Goal: Information Seeking & Learning: Understand process/instructions

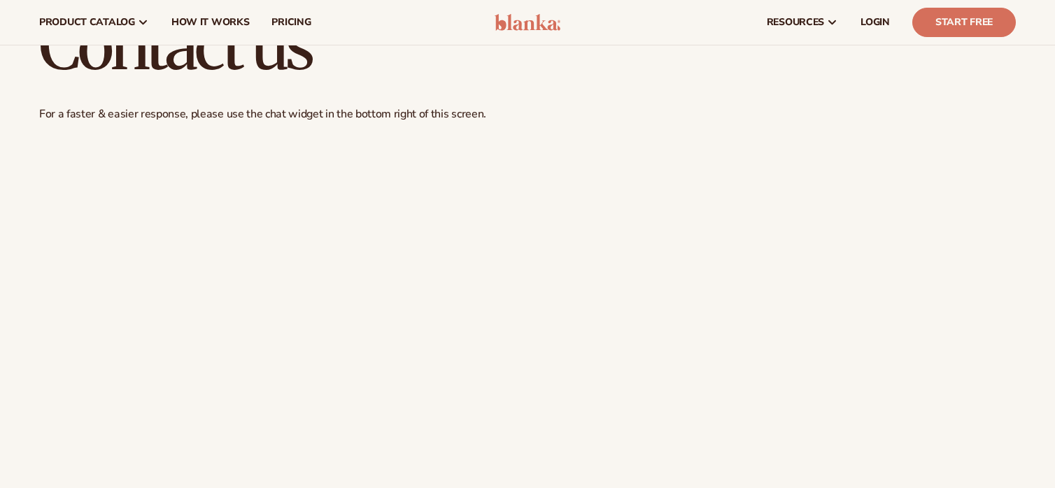
scroll to position [630, 0]
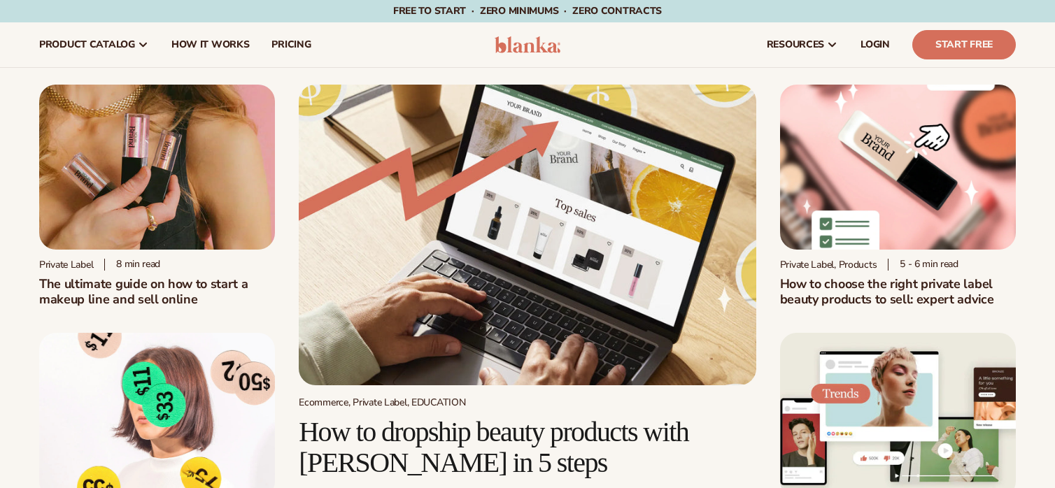
scroll to position [3687, 0]
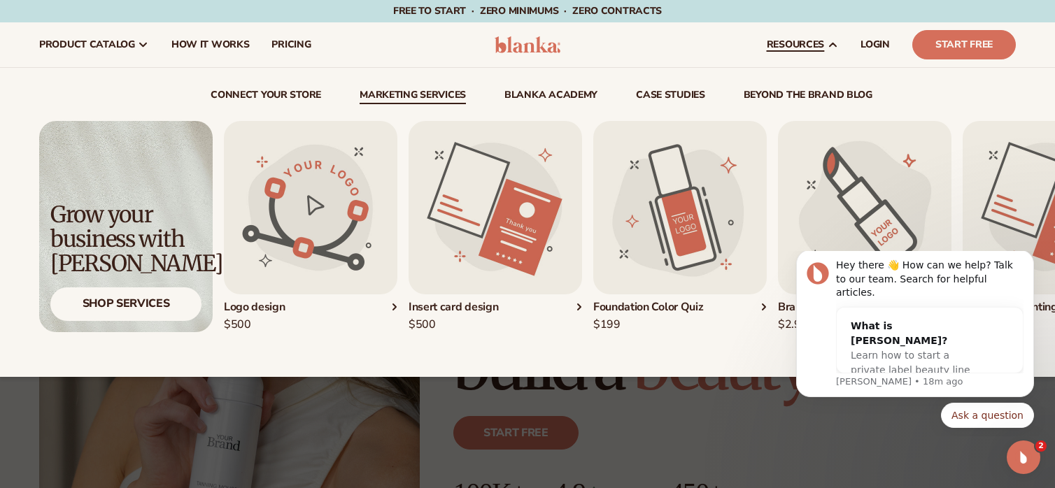
click at [400, 93] on link "Marketing services" at bounding box center [413, 97] width 106 height 14
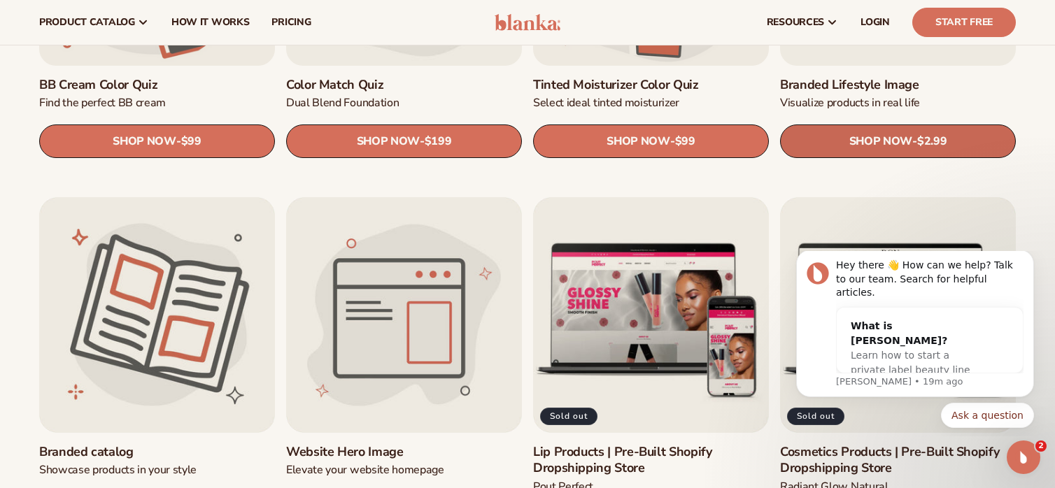
scroll to position [1539, 0]
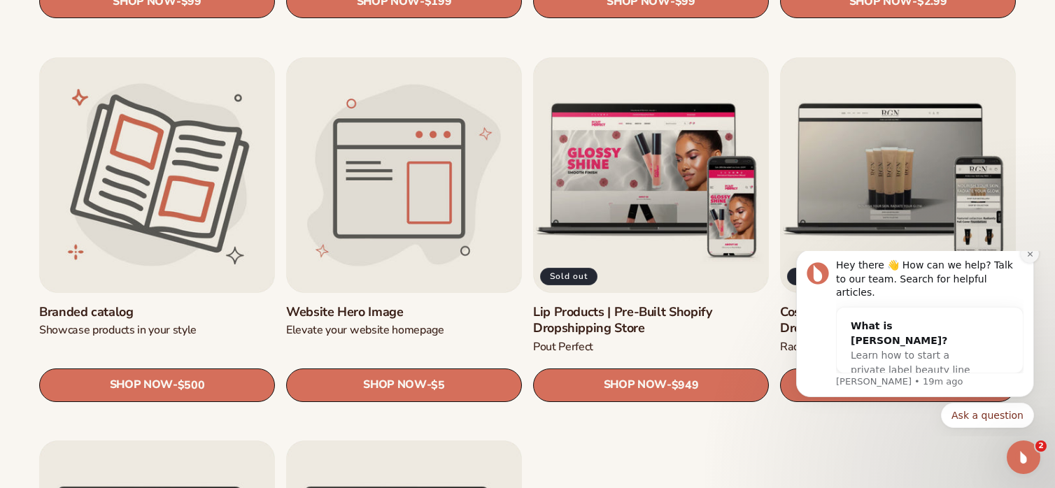
click at [1028, 256] on icon "Dismiss notification" at bounding box center [1029, 253] width 5 height 5
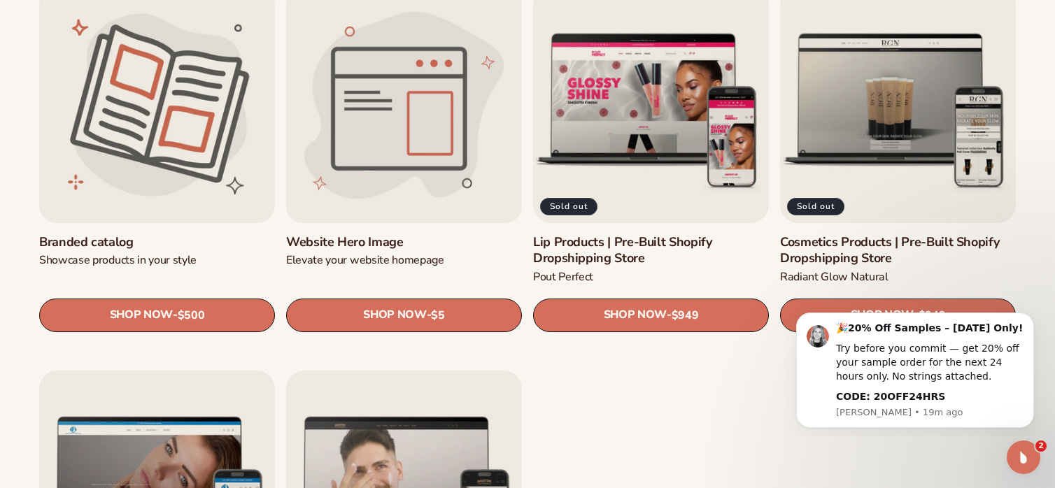
scroll to position [1749, 0]
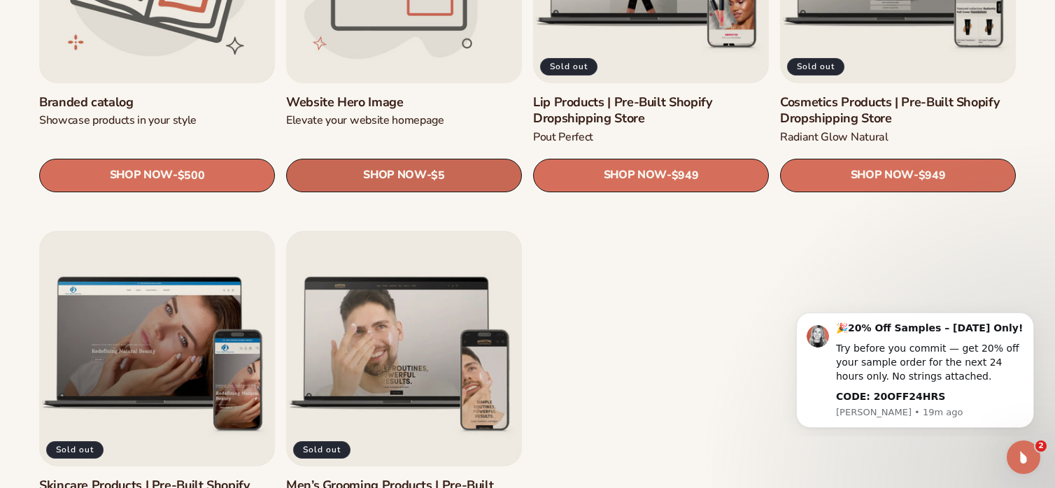
click at [385, 179] on span "SHOP NOW" at bounding box center [394, 175] width 63 height 13
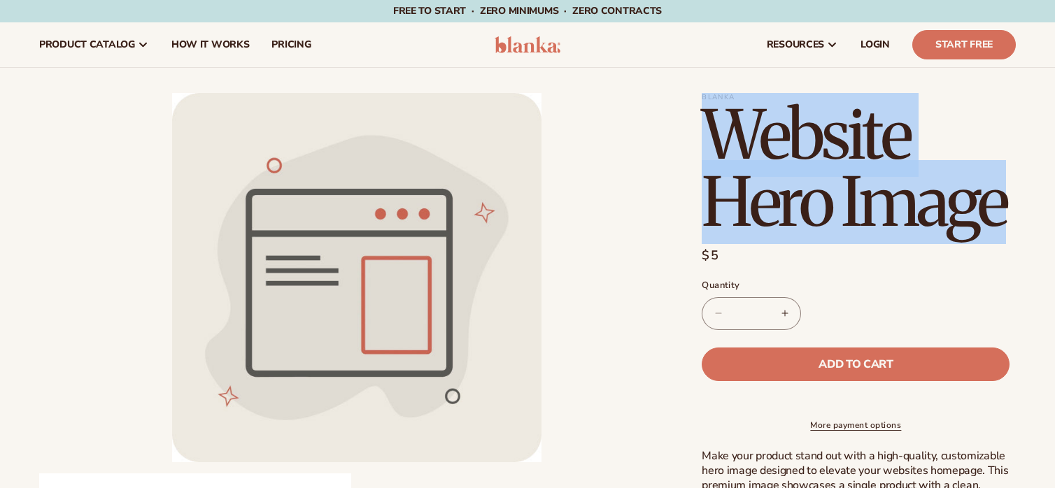
drag, startPoint x: 716, startPoint y: 118, endPoint x: 1019, endPoint y: 227, distance: 321.3
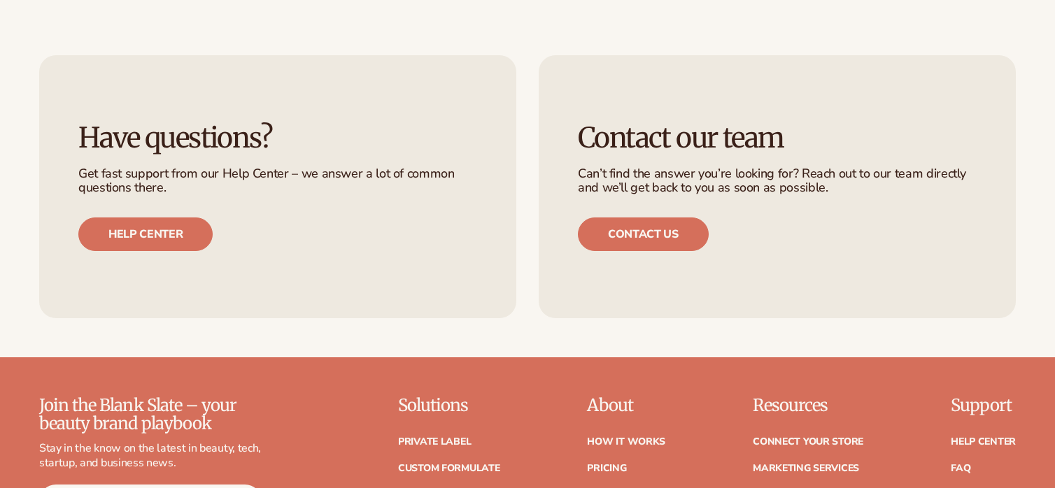
scroll to position [979, 0]
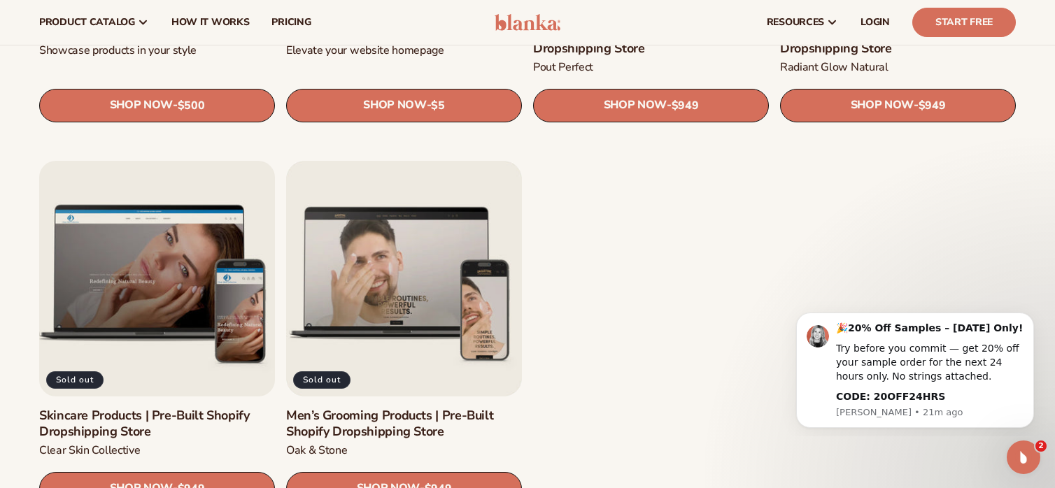
click at [187, 408] on link "Skincare Products | Pre-Built Shopify Dropshipping Store" at bounding box center [157, 424] width 236 height 33
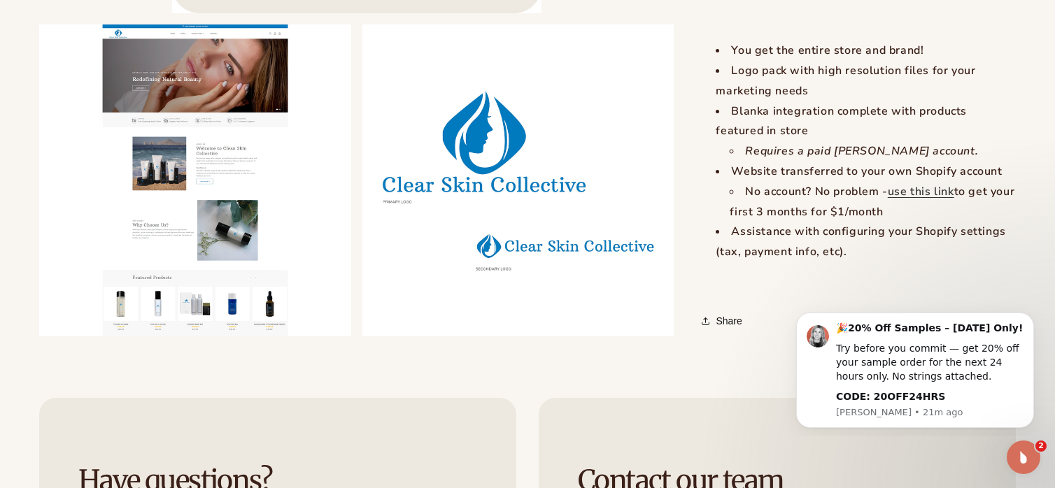
scroll to position [1749, 0]
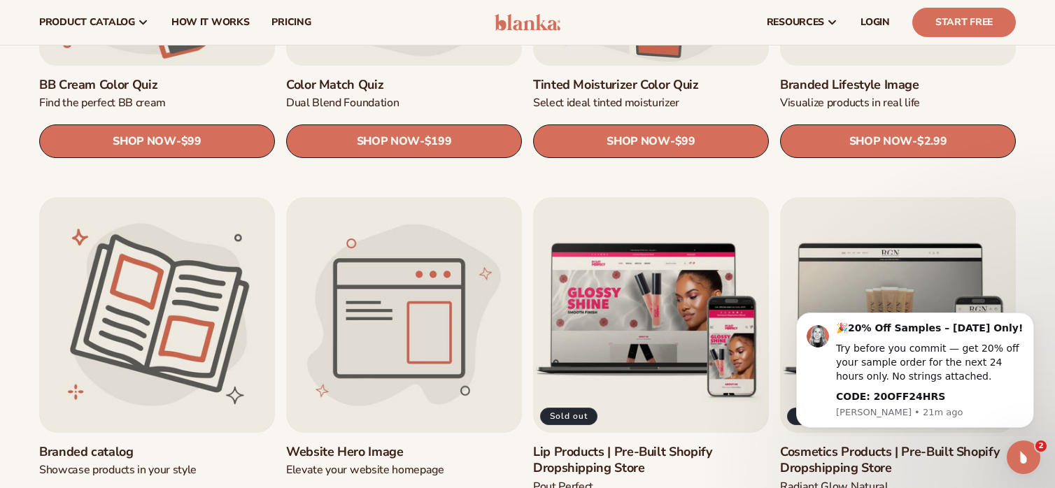
scroll to position [1189, 0]
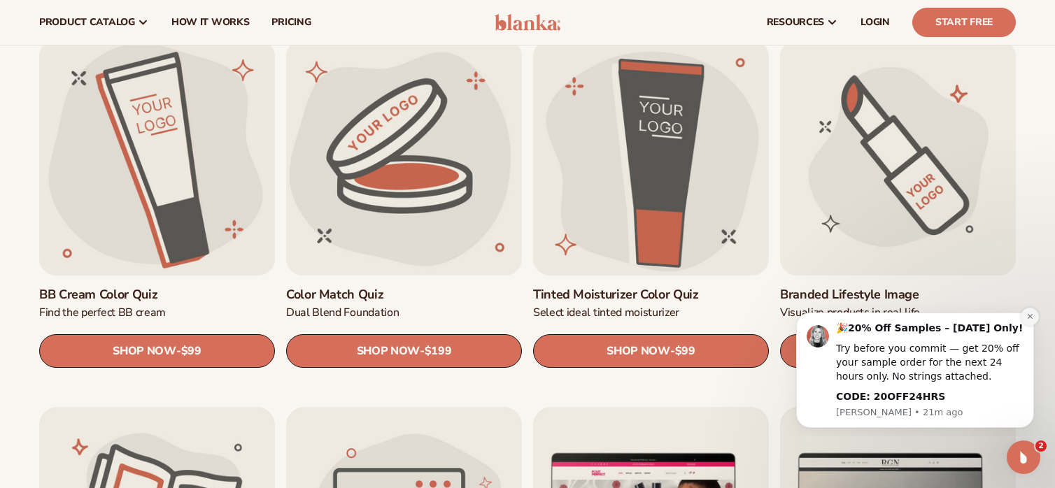
click at [1029, 322] on button "Dismiss notification" at bounding box center [1030, 317] width 18 height 18
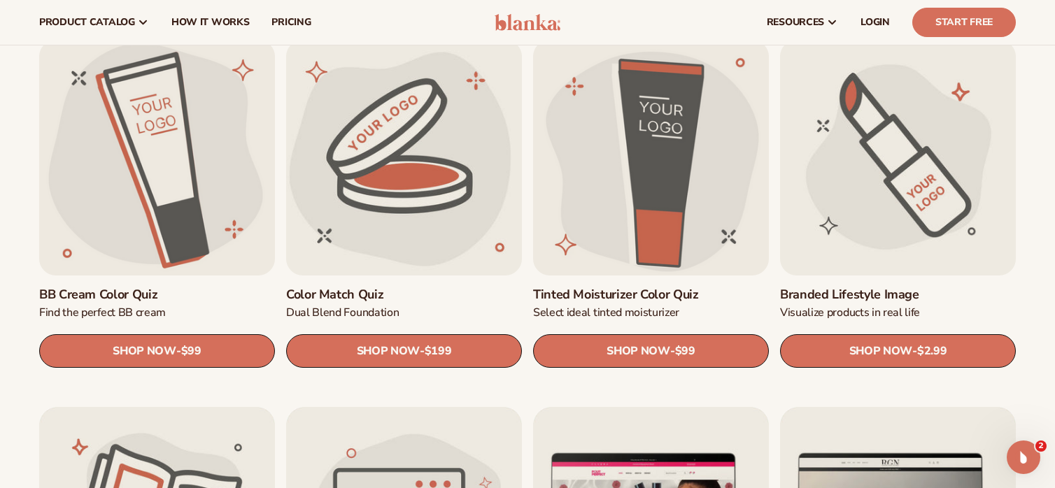
click at [909, 287] on link "Branded Lifestyle Image" at bounding box center [898, 295] width 236 height 16
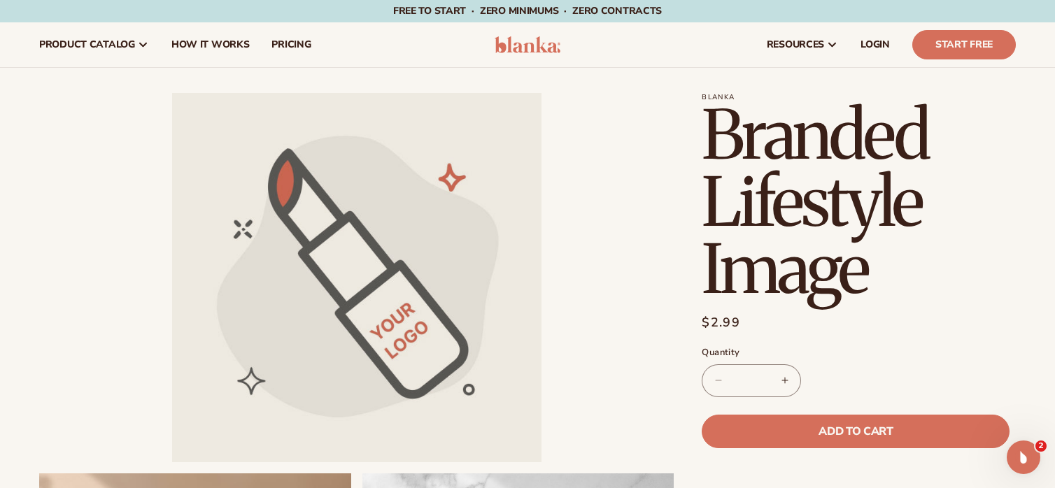
scroll to position [350, 0]
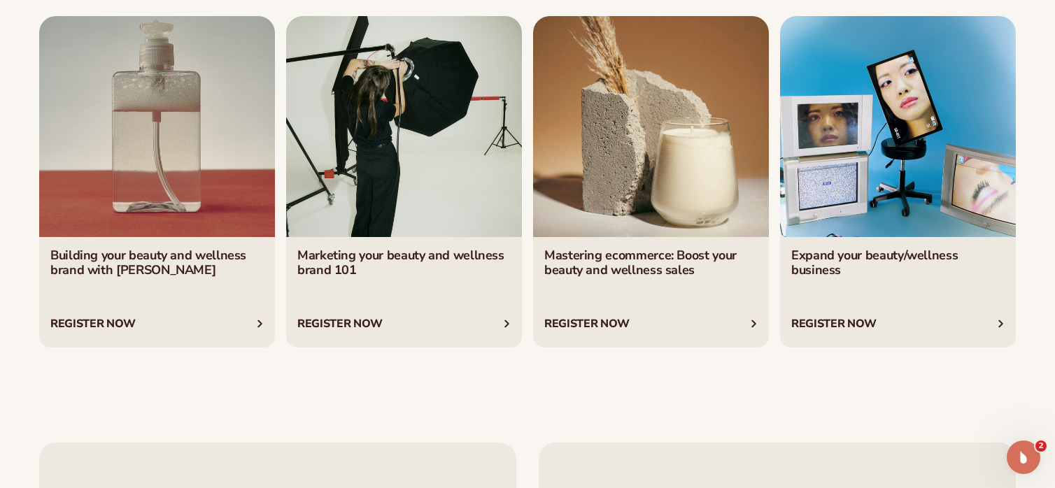
scroll to position [2588, 0]
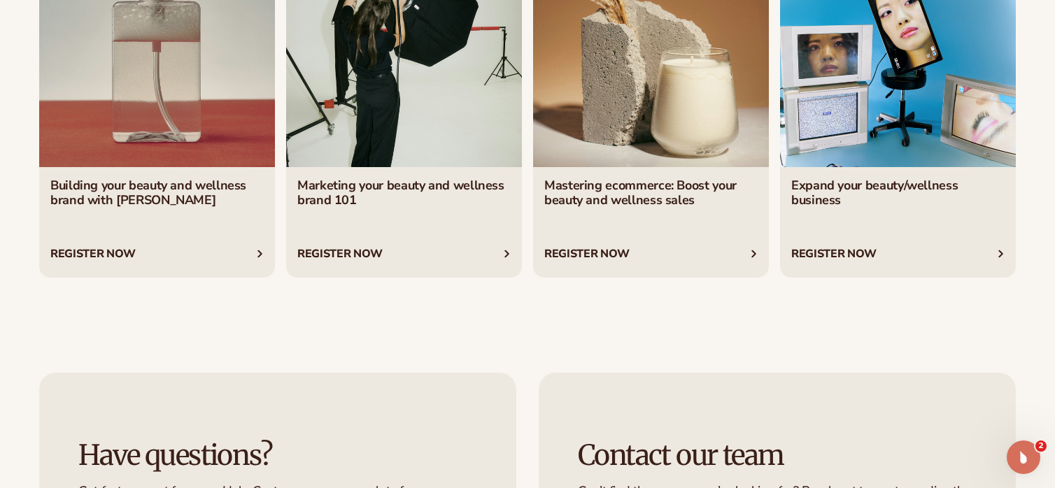
click at [454, 189] on link "2 / 4" at bounding box center [404, 112] width 236 height 332
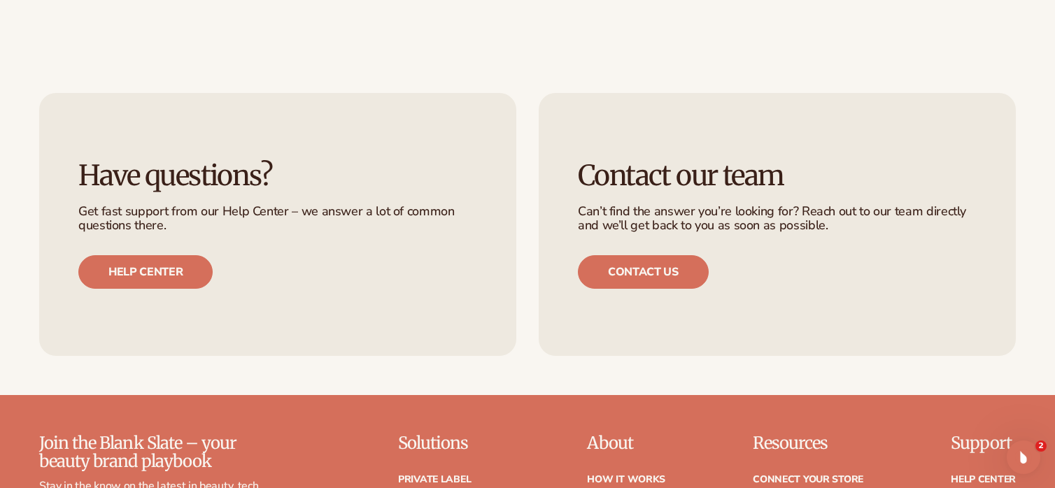
scroll to position [3078, 0]
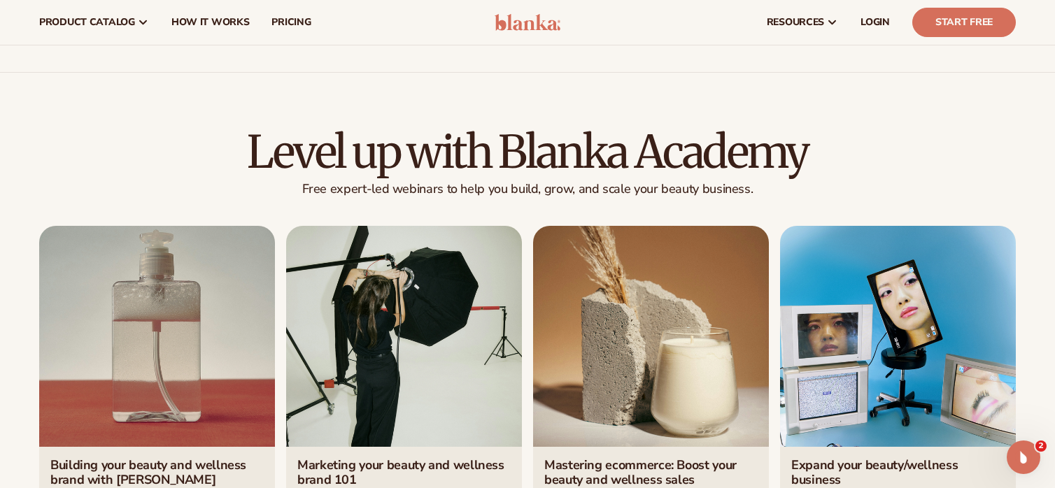
scroll to position [1469, 0]
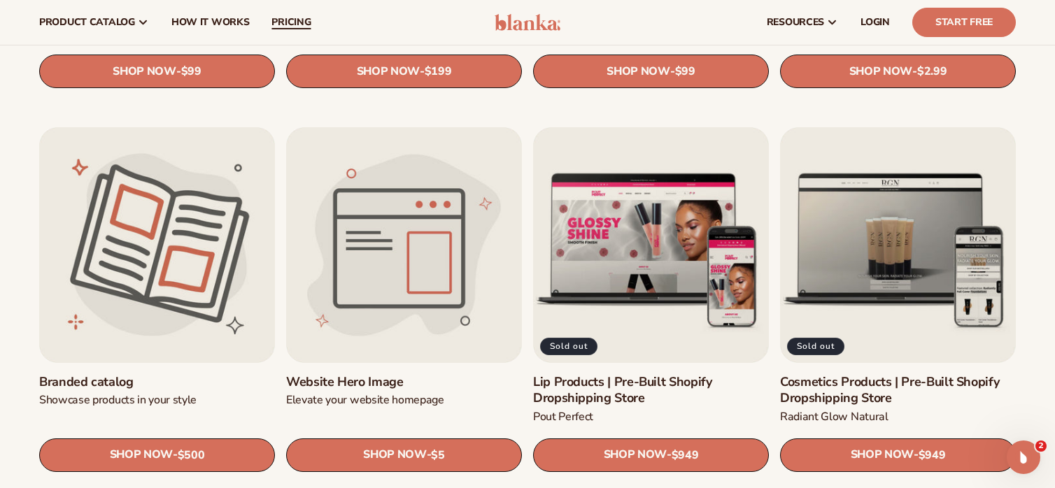
click at [283, 34] on link "pricing" at bounding box center [291, 22] width 62 height 45
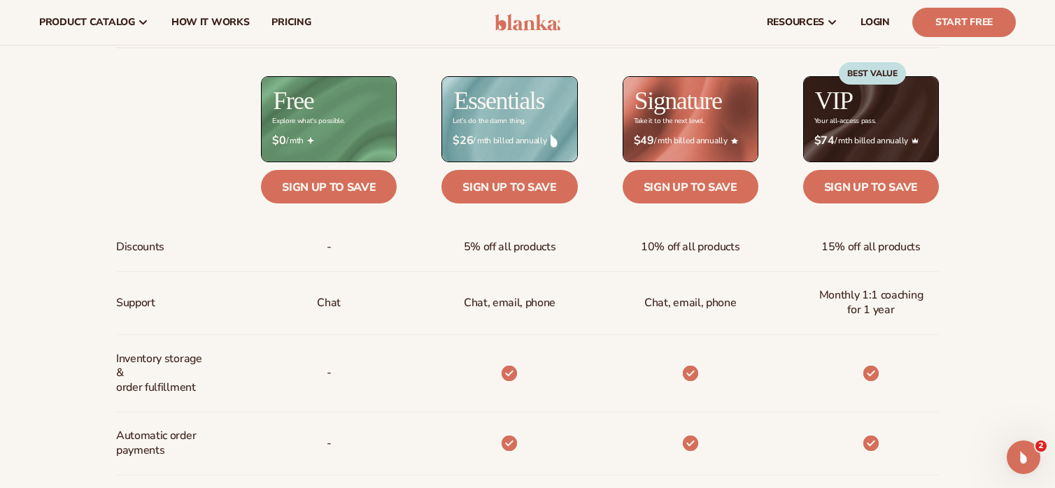
scroll to position [280, 0]
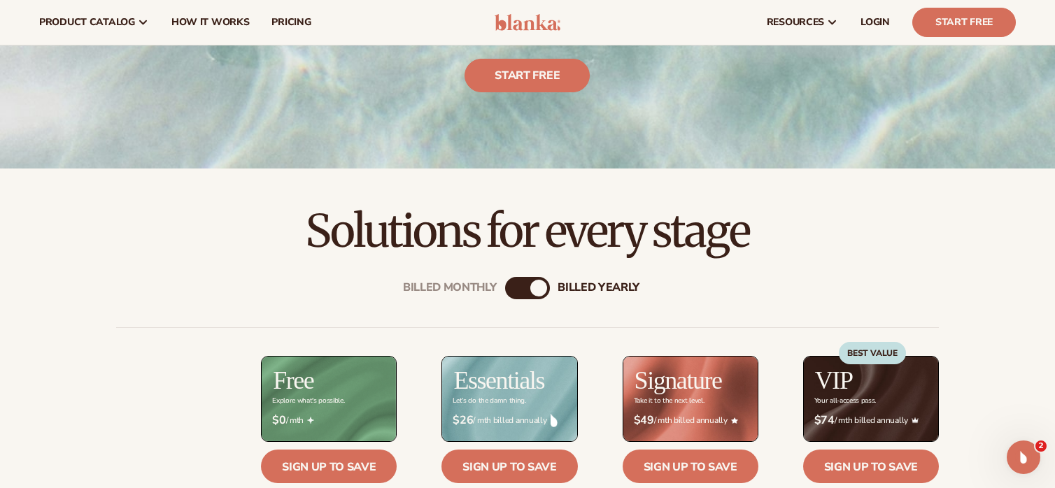
click at [544, 288] on div "billed Yearly" at bounding box center [538, 288] width 17 height 17
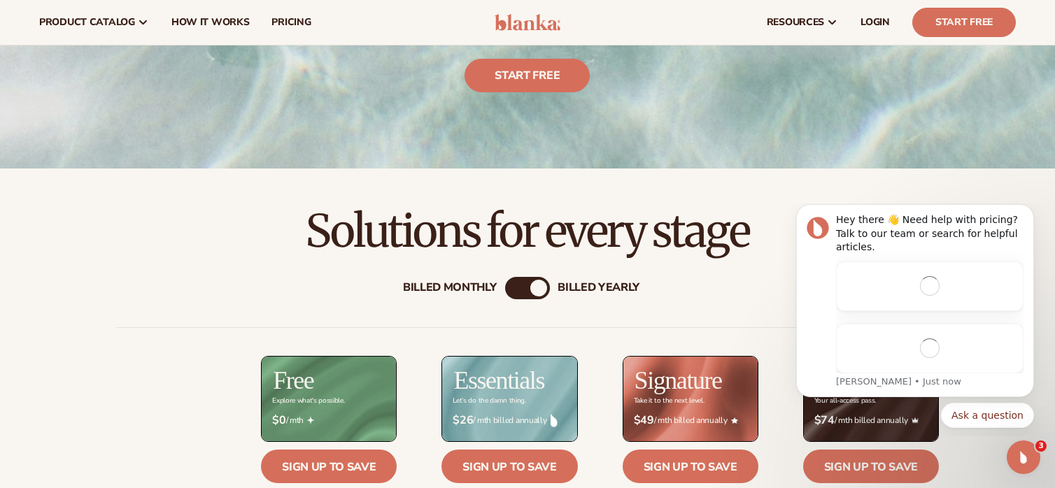
scroll to position [0, 0]
click at [520, 290] on div "Billed Monthly" at bounding box center [513, 288] width 17 height 17
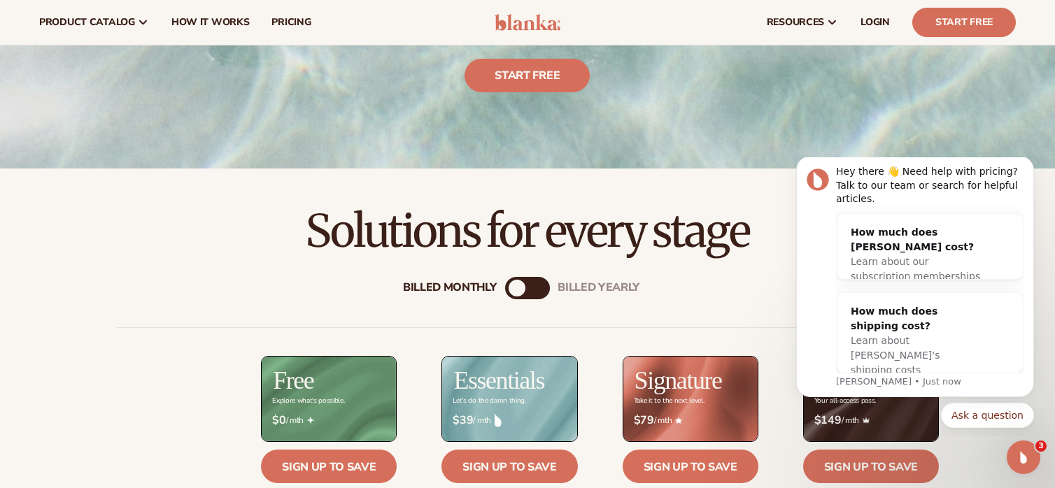
click at [539, 293] on div "billed Yearly" at bounding box center [541, 288] width 17 height 17
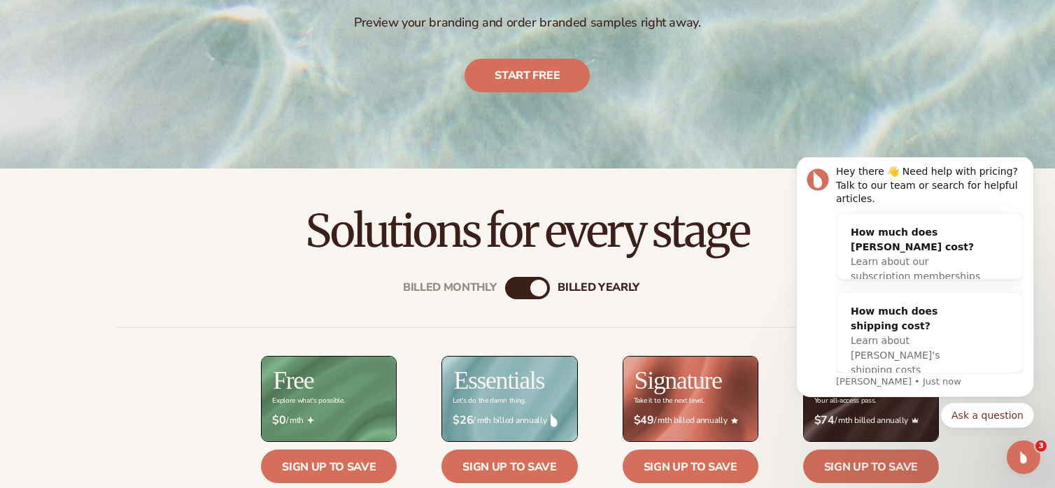
scroll to position [490, 0]
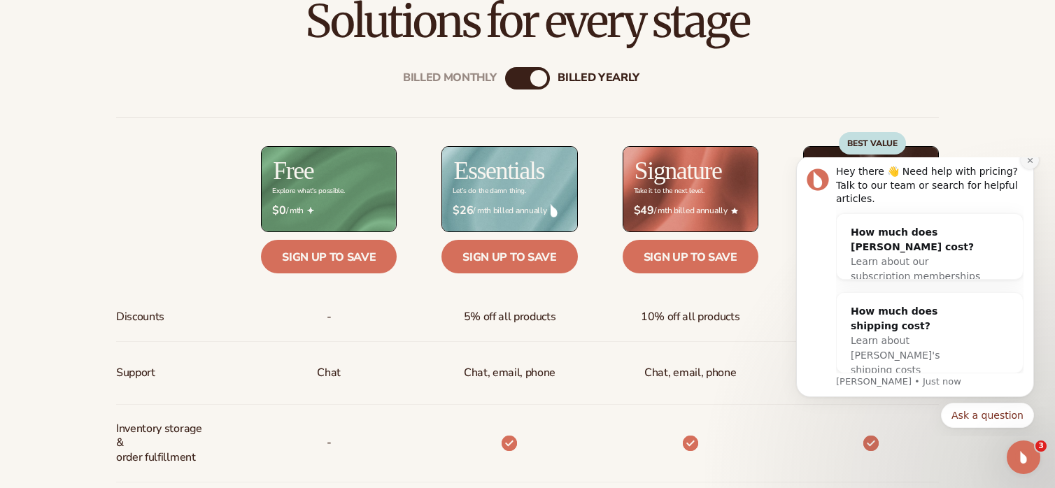
click at [1030, 164] on icon "Dismiss notification" at bounding box center [1030, 161] width 8 height 8
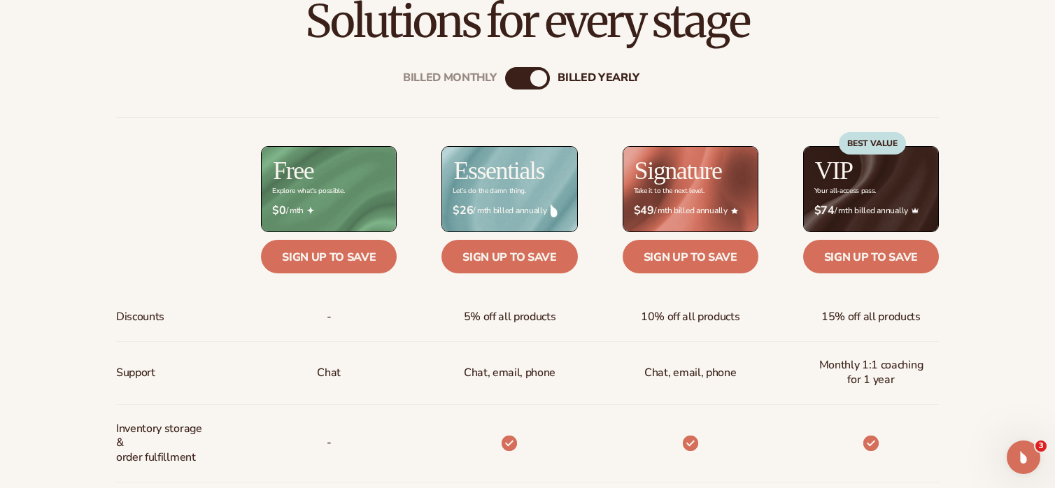
scroll to position [560, 0]
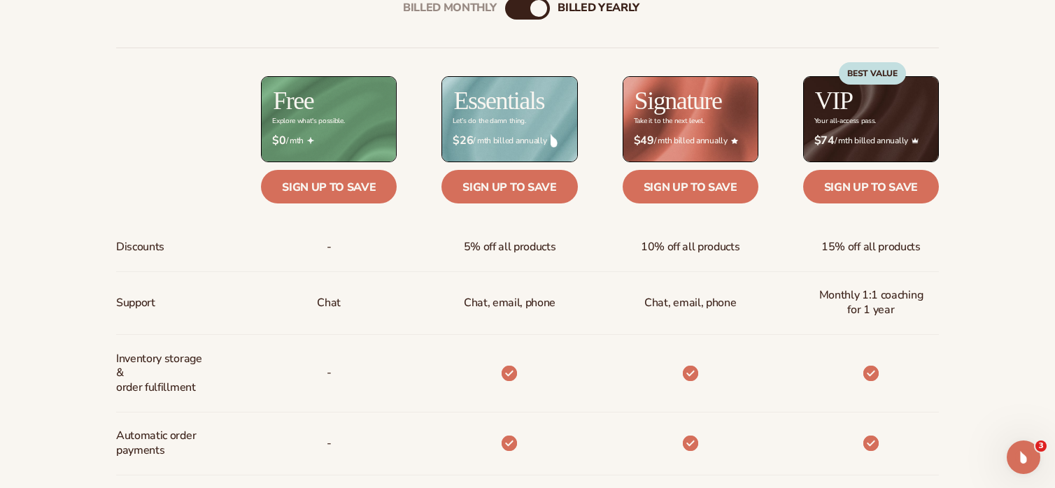
click at [517, 315] on p "Chat, email, phone" at bounding box center [510, 303] width 92 height 26
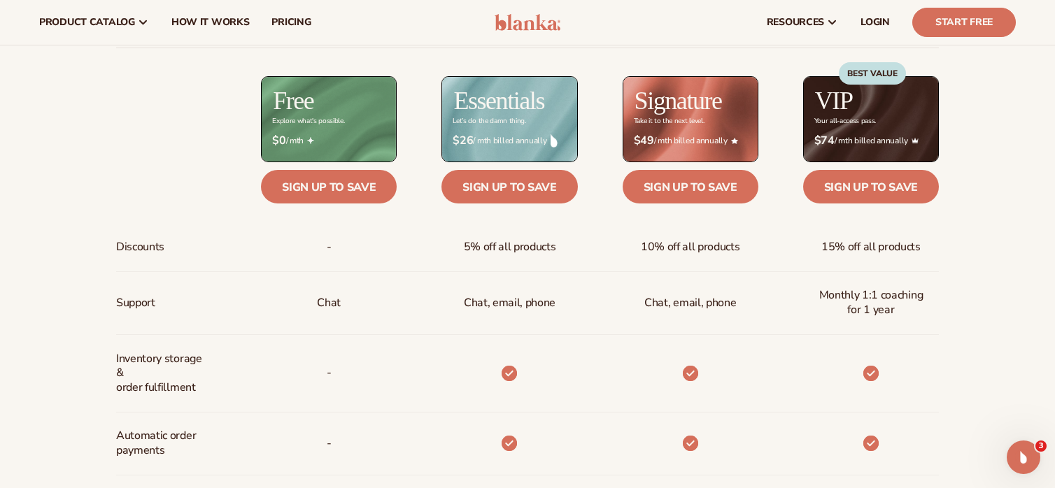
click at [320, 247] on div "-" at bounding box center [328, 247] width 27 height 48
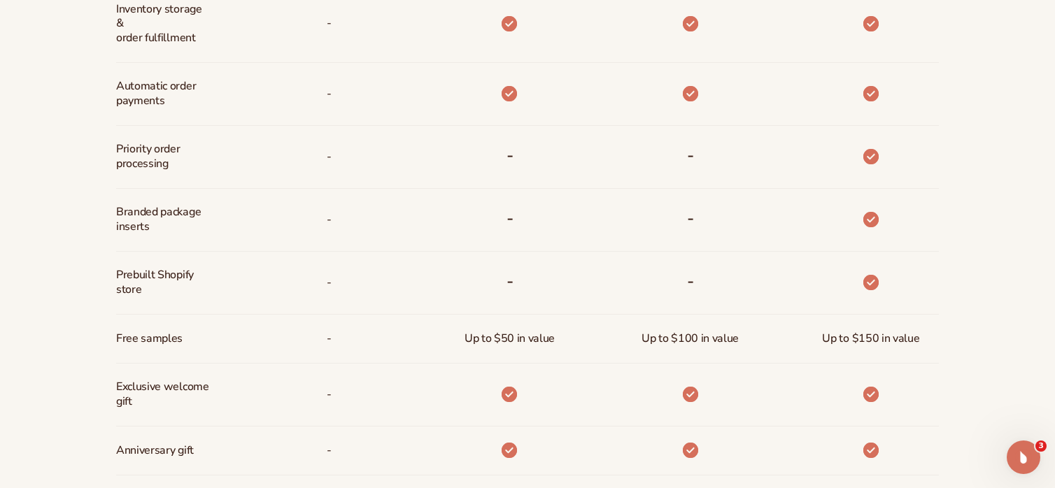
scroll to position [1119, 0]
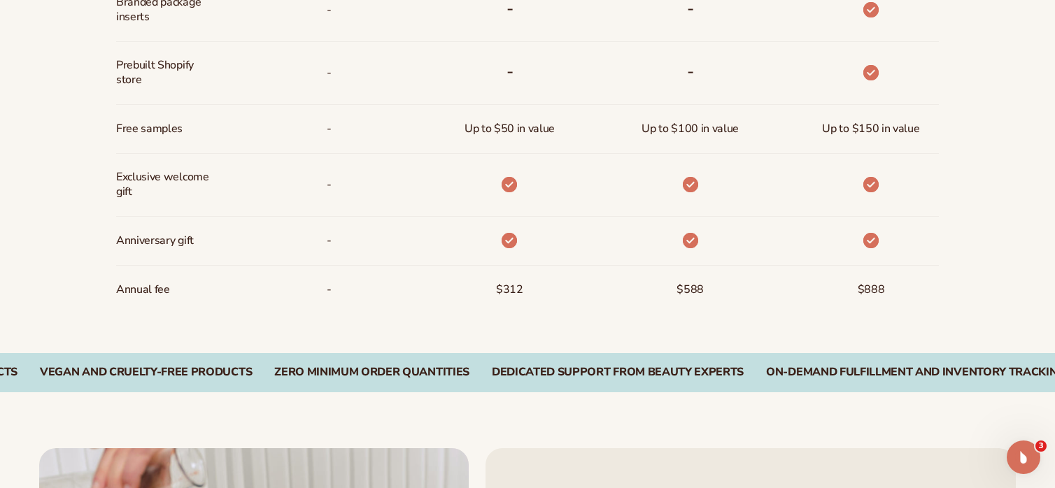
click at [532, 292] on div "$312" at bounding box center [510, 290] width 50 height 48
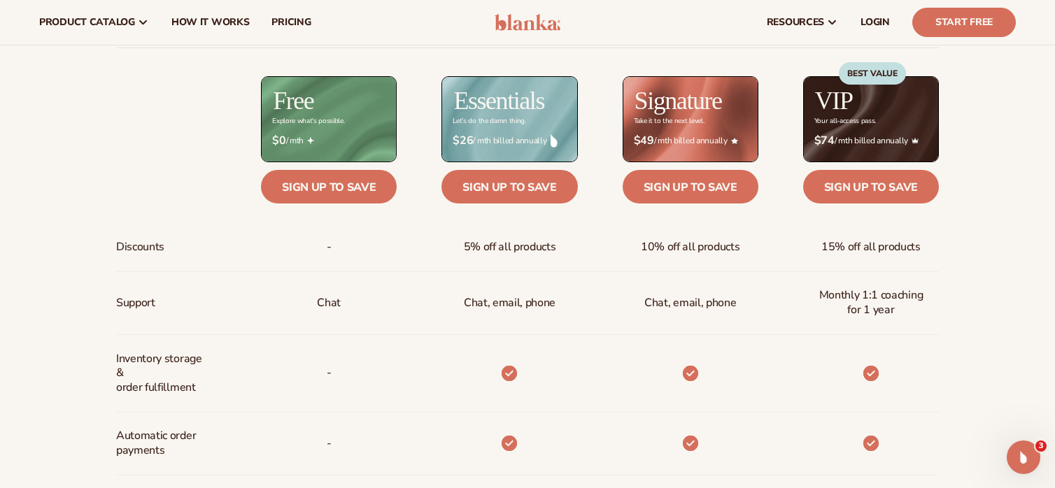
scroll to position [420, 0]
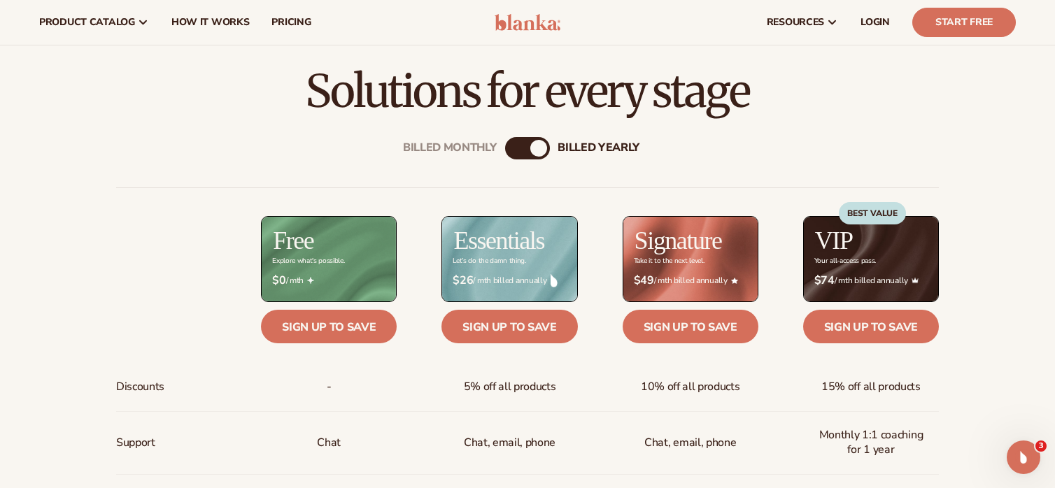
click at [522, 157] on div "Billed Monthly billed Yearly" at bounding box center [527, 148] width 45 height 22
click at [520, 148] on div "Billed Monthly" at bounding box center [513, 148] width 17 height 17
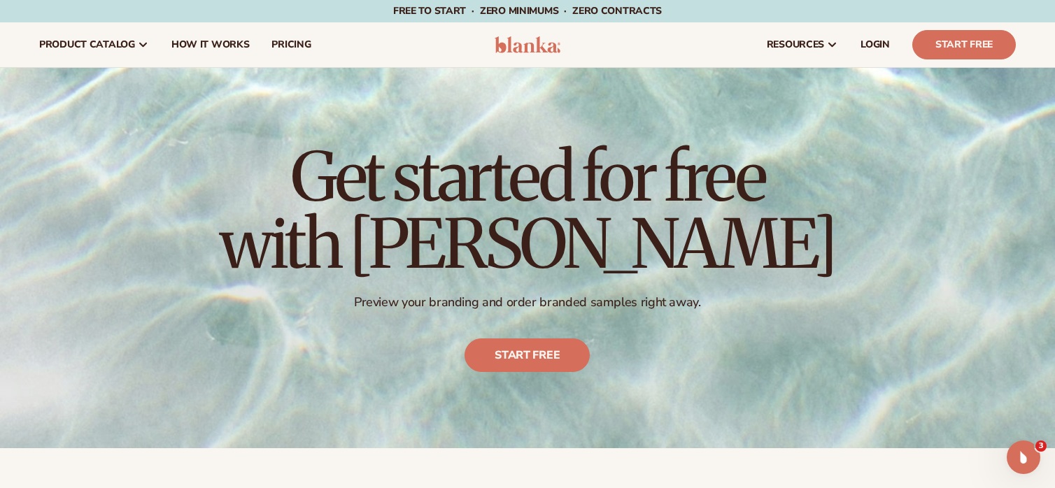
scroll to position [350, 0]
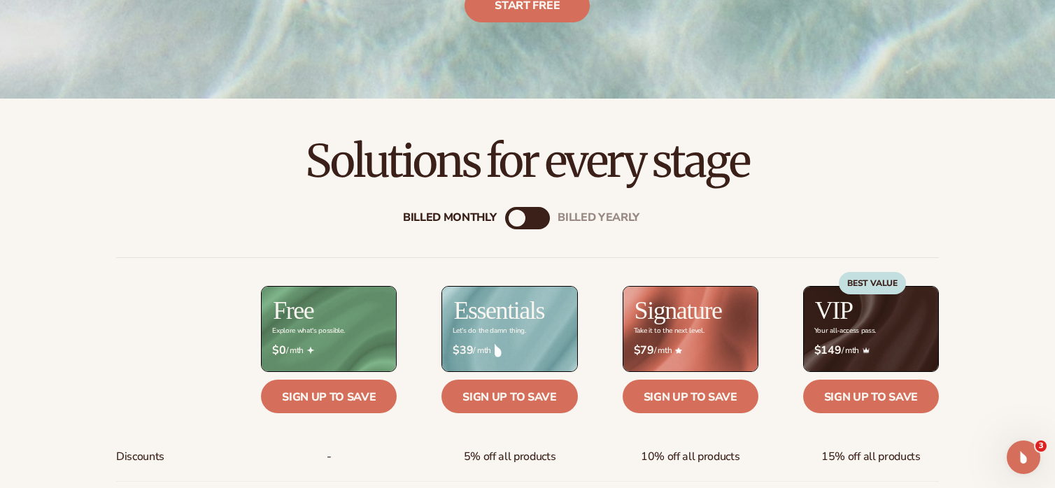
click at [543, 226] on div "Billed Monthly billed Yearly" at bounding box center [527, 218] width 45 height 22
click at [523, 221] on div "Billed Monthly" at bounding box center [517, 218] width 17 height 17
click at [522, 221] on div "Billed Monthly" at bounding box center [517, 218] width 17 height 17
click at [534, 216] on div "billed Yearly" at bounding box center [541, 218] width 17 height 17
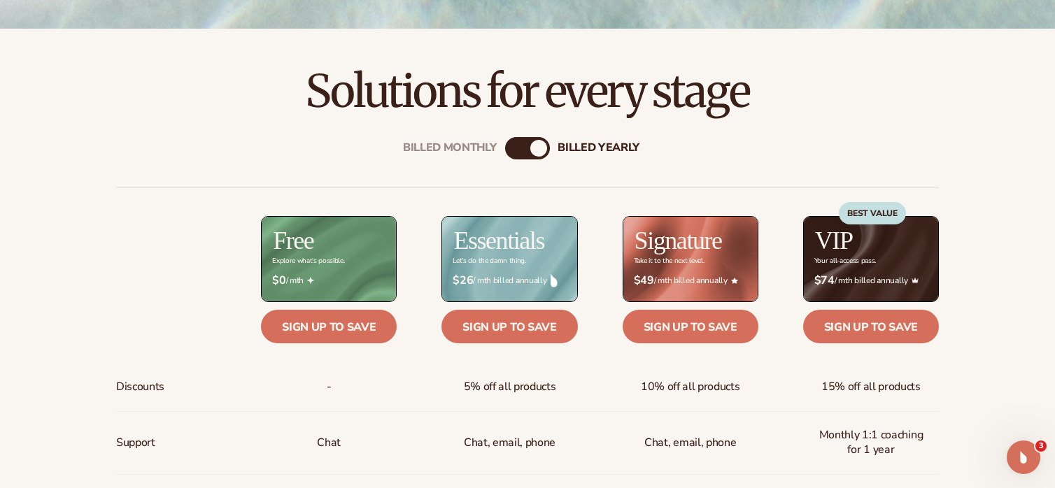
click at [521, 146] on div "Billed Monthly" at bounding box center [513, 148] width 17 height 17
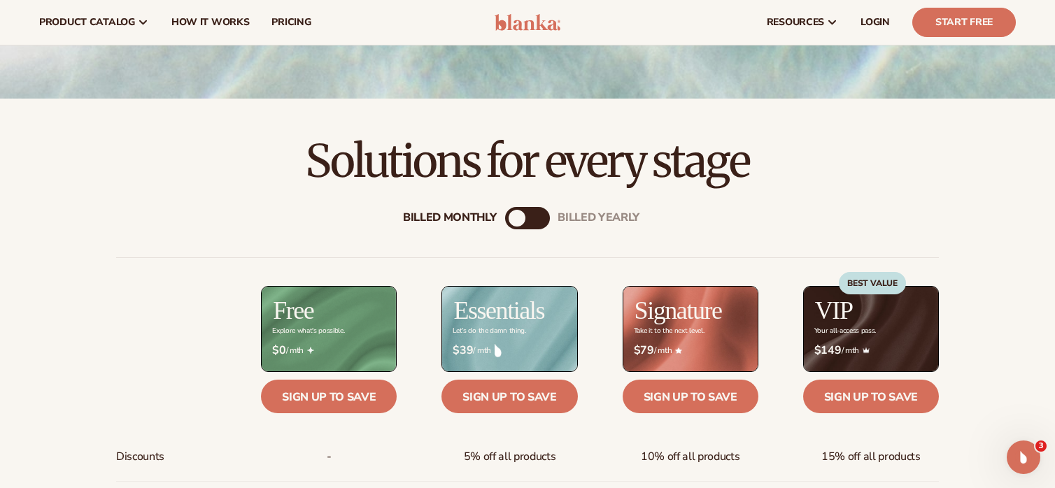
scroll to position [140, 0]
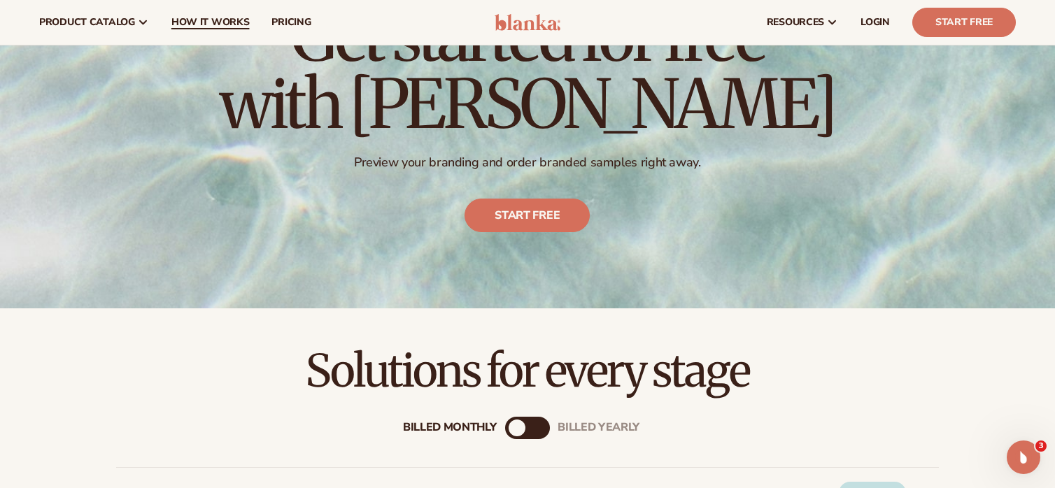
click at [218, 29] on link "How It Works" at bounding box center [210, 22] width 101 height 45
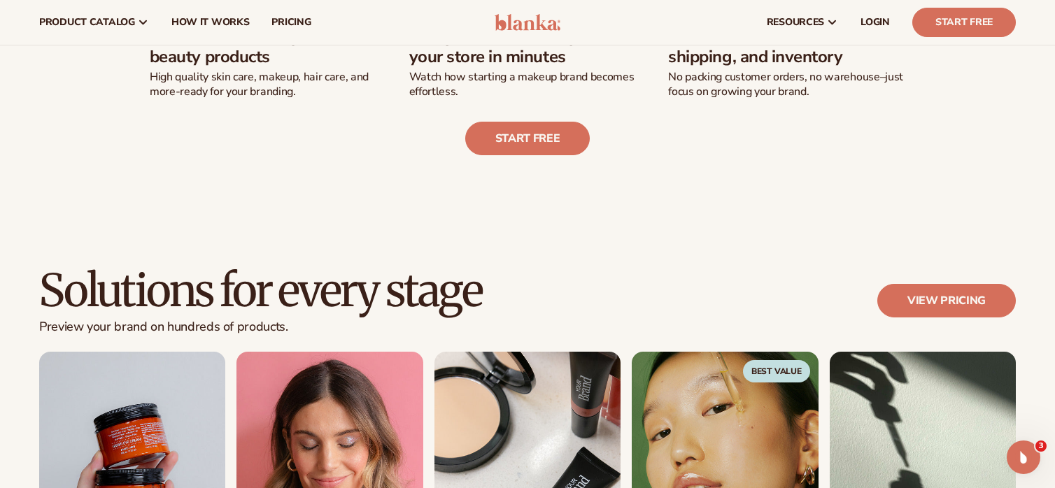
scroll to position [490, 0]
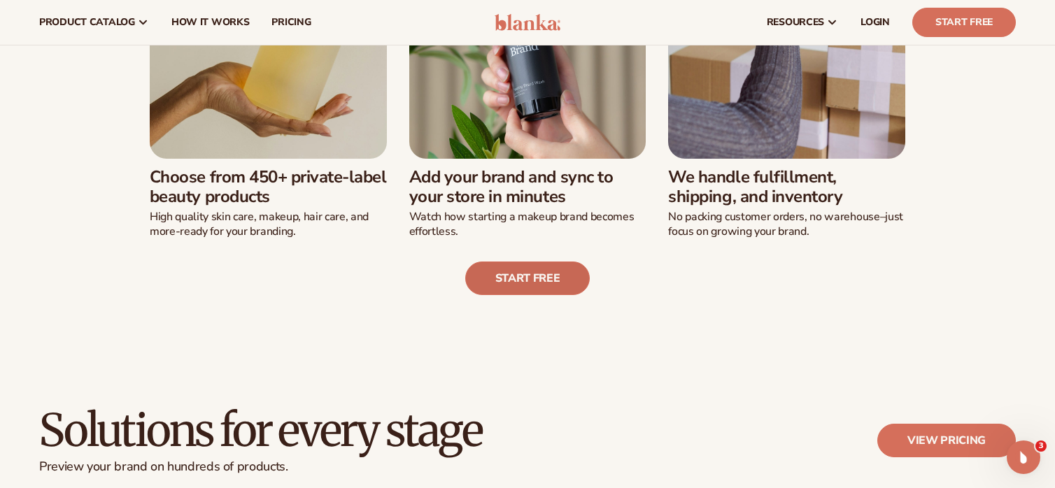
click at [513, 262] on link "Start free" at bounding box center [527, 279] width 125 height 34
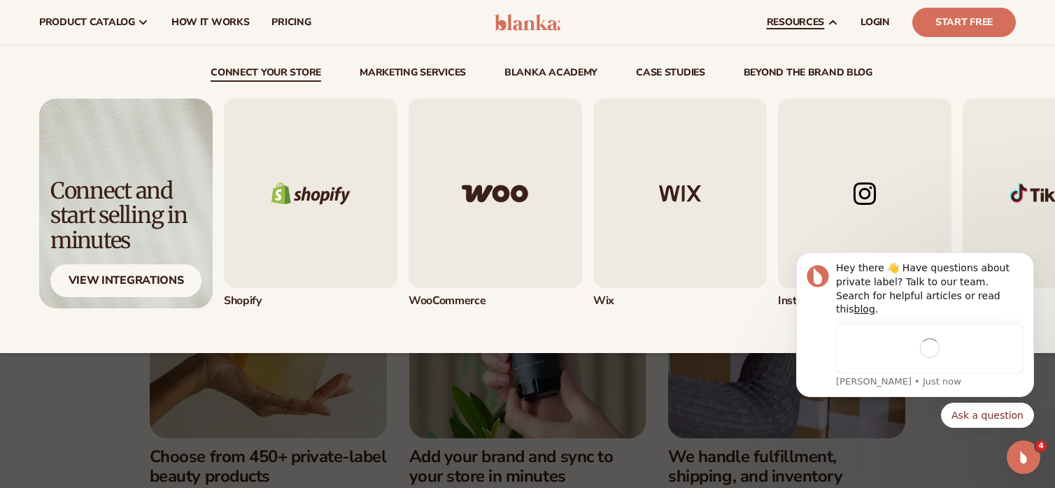
scroll to position [0, 0]
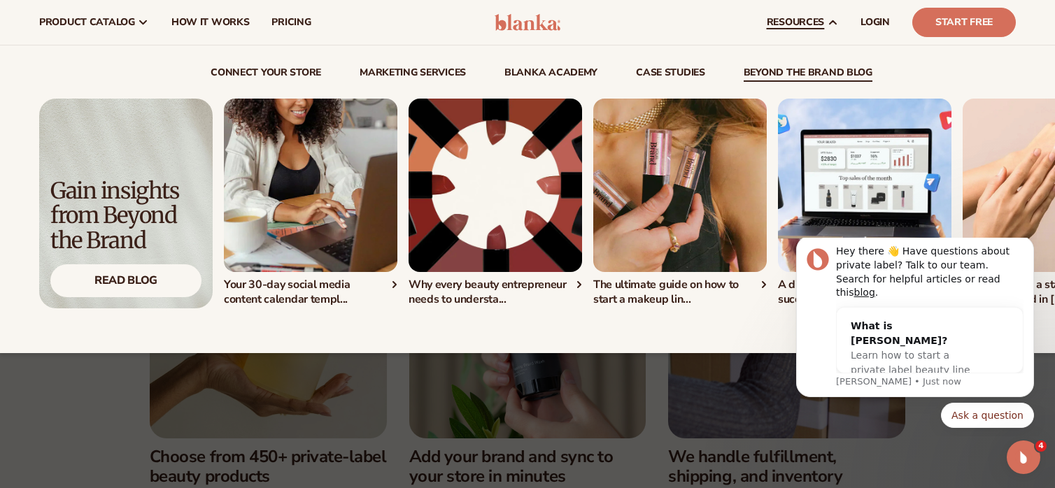
drag, startPoint x: 769, startPoint y: 332, endPoint x: 739, endPoint y: 336, distance: 31.1
click at [739, 336] on div "connect your store Marketing services" at bounding box center [527, 199] width 977 height 308
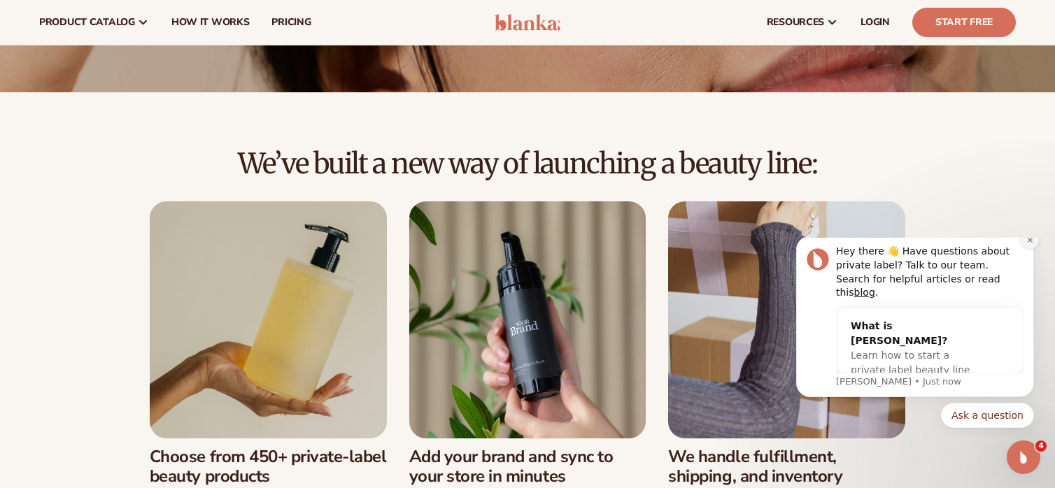
click at [1032, 244] on icon "Dismiss notification" at bounding box center [1030, 240] width 8 height 8
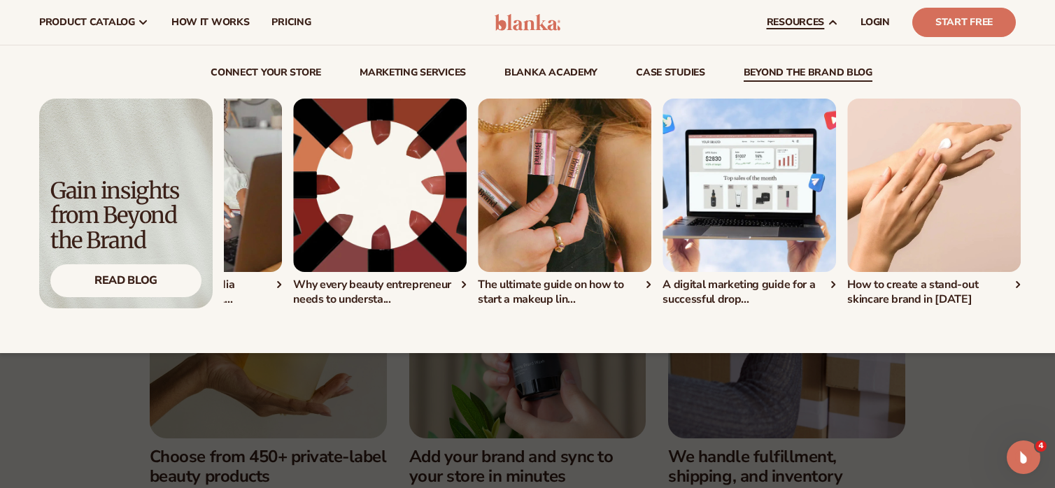
click at [830, 31] on div "resources connect your store Marketing services" at bounding box center [802, 22] width 94 height 45
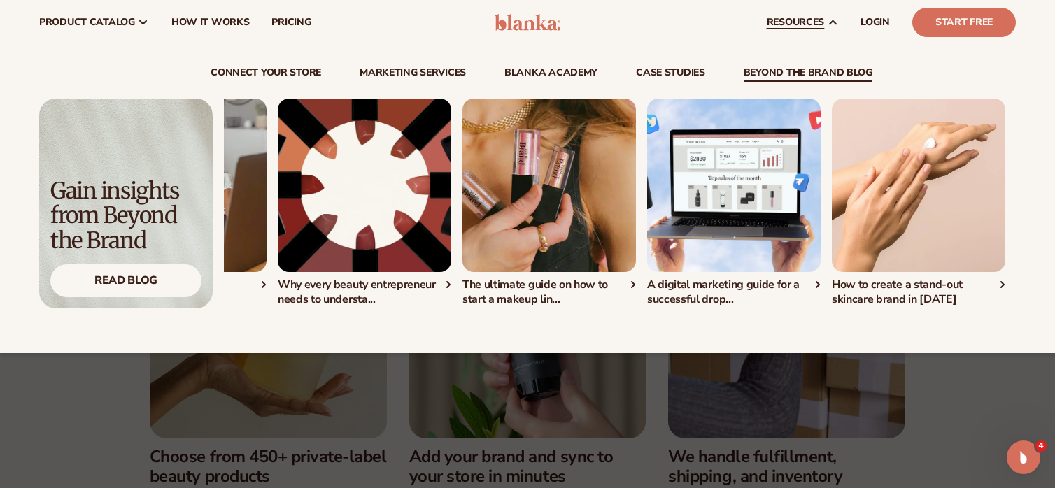
click at [817, 22] on span "resources" at bounding box center [795, 22] width 57 height 11
click at [837, 20] on icon at bounding box center [832, 22] width 11 height 11
click at [792, 24] on span "resources" at bounding box center [795, 22] width 57 height 11
click at [833, 22] on icon at bounding box center [832, 22] width 11 height 11
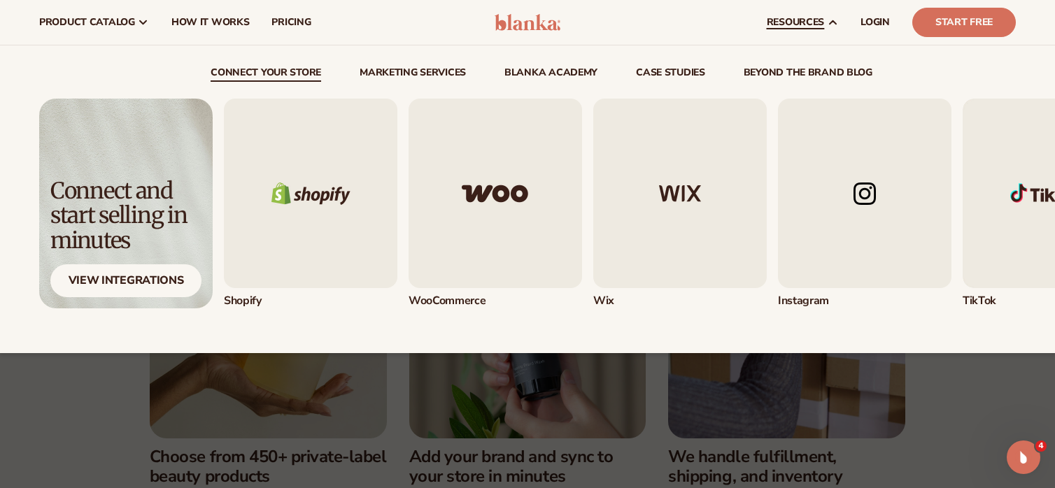
click at [985, 223] on img "5 / 5" at bounding box center [1049, 194] width 173 height 190
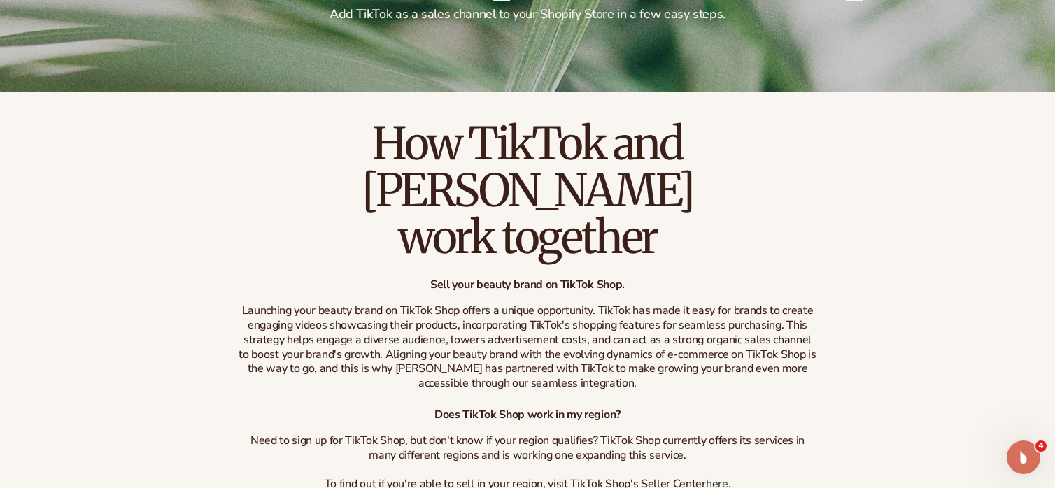
scroll to position [350, 0]
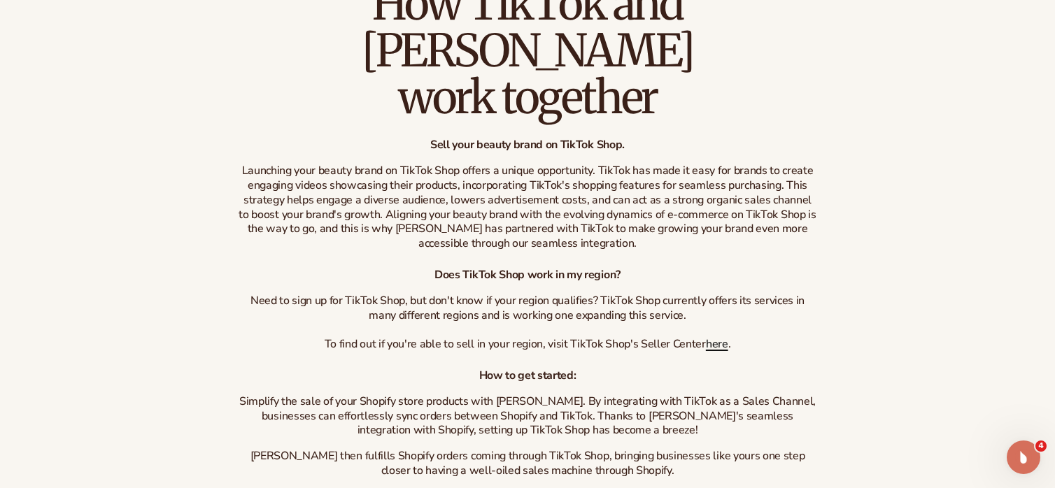
click at [714, 336] on link "here" at bounding box center [717, 343] width 22 height 15
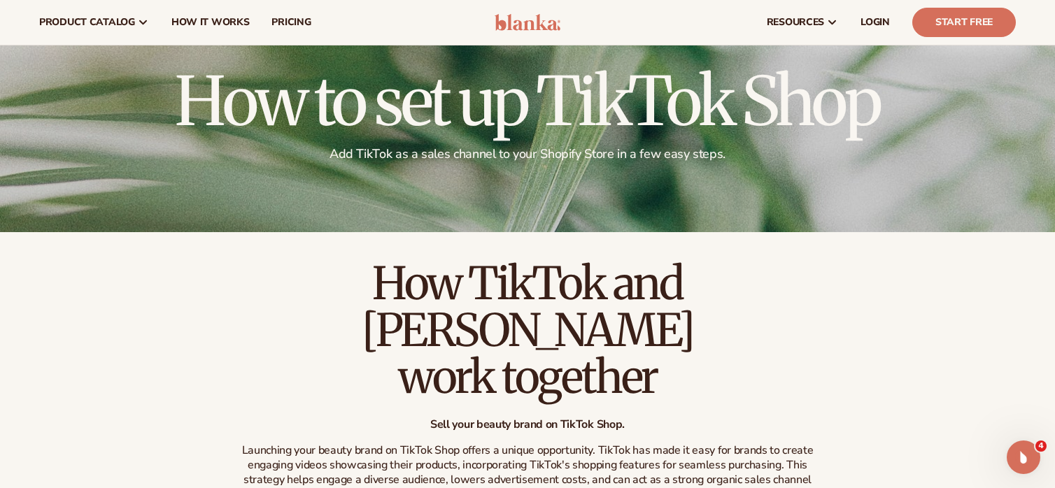
scroll to position [0, 0]
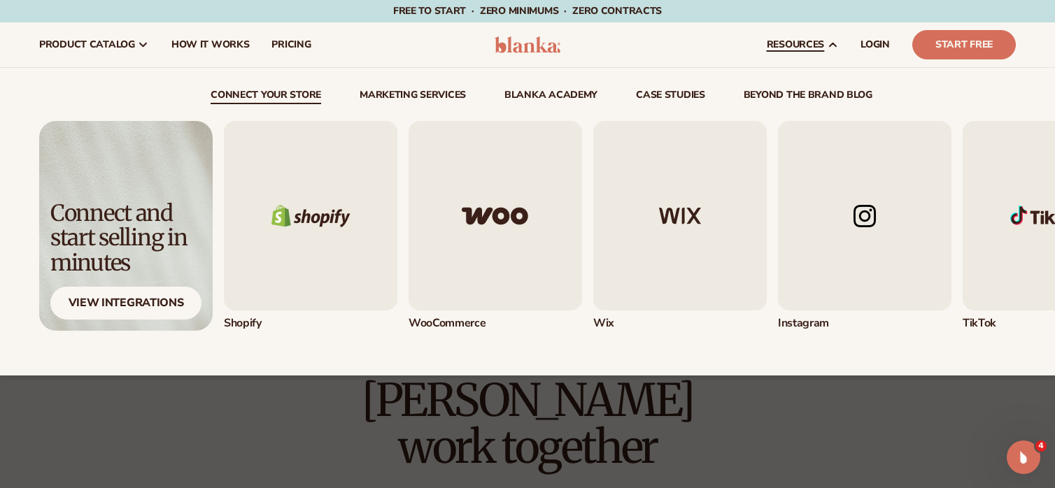
click at [282, 248] on img "1 / 5" at bounding box center [310, 216] width 173 height 190
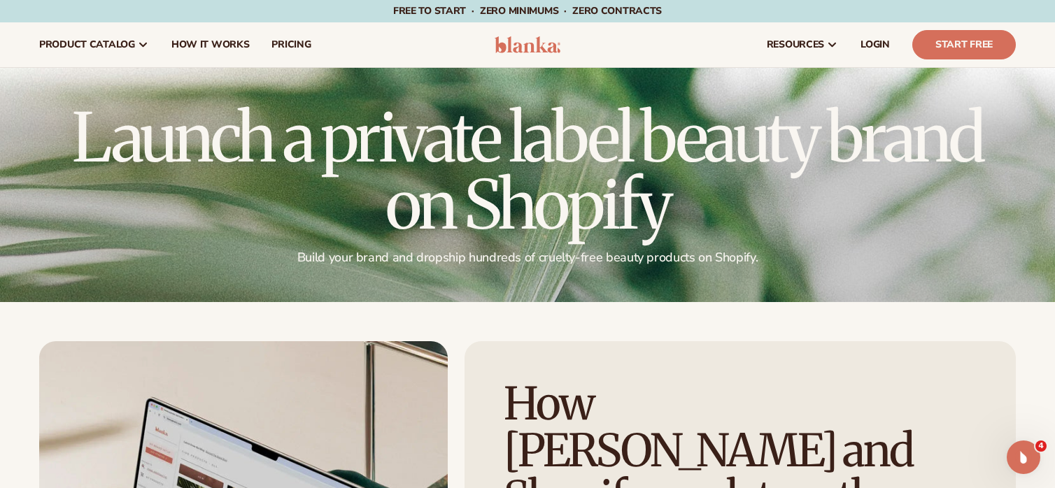
click at [682, 47] on div "resources connect your store" at bounding box center [800, 44] width 453 height 45
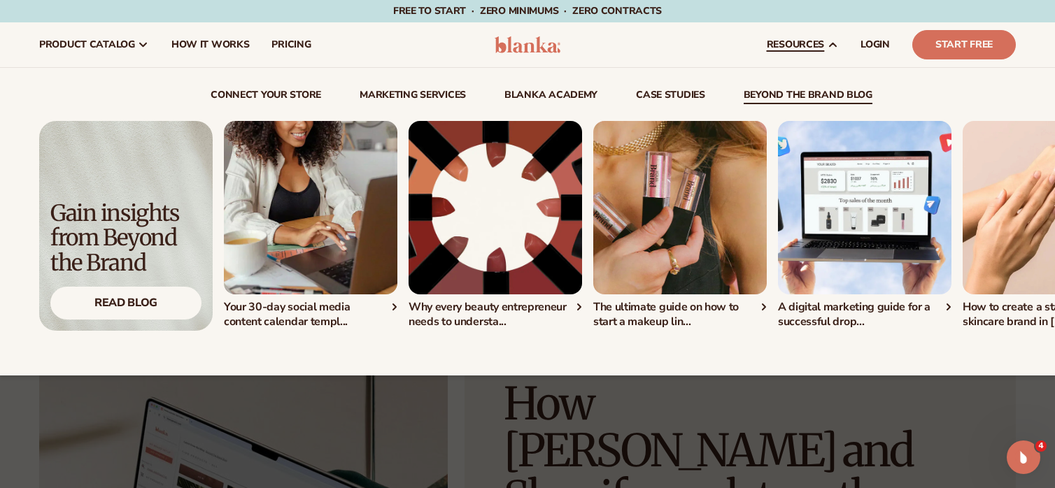
click at [801, 49] on span "resources" at bounding box center [795, 44] width 57 height 11
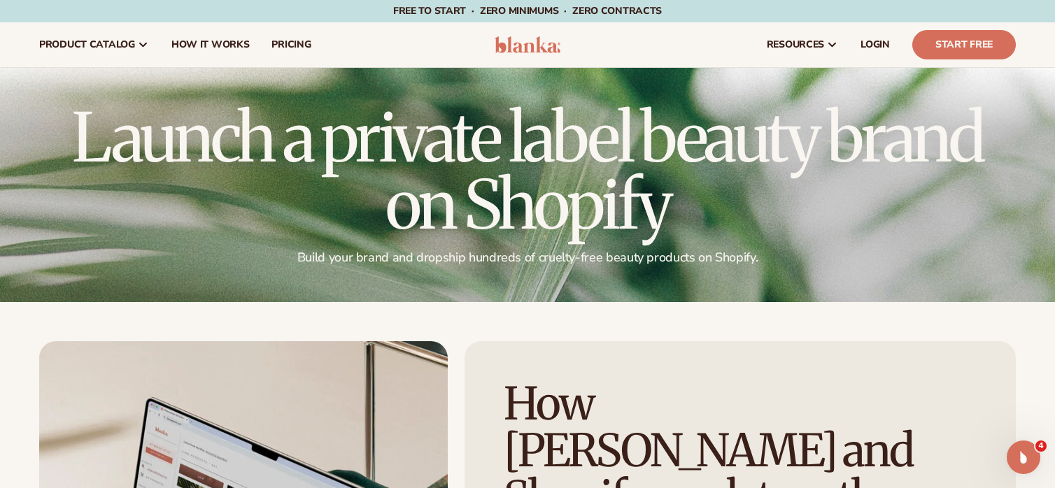
click at [738, 39] on div "resources connect your store" at bounding box center [800, 44] width 453 height 45
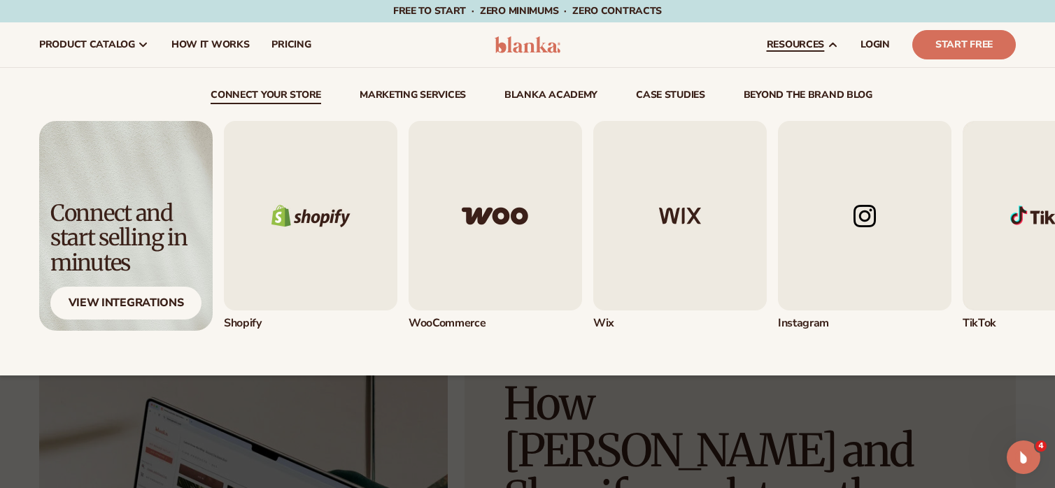
click at [490, 289] on img "2 / 5" at bounding box center [495, 216] width 173 height 190
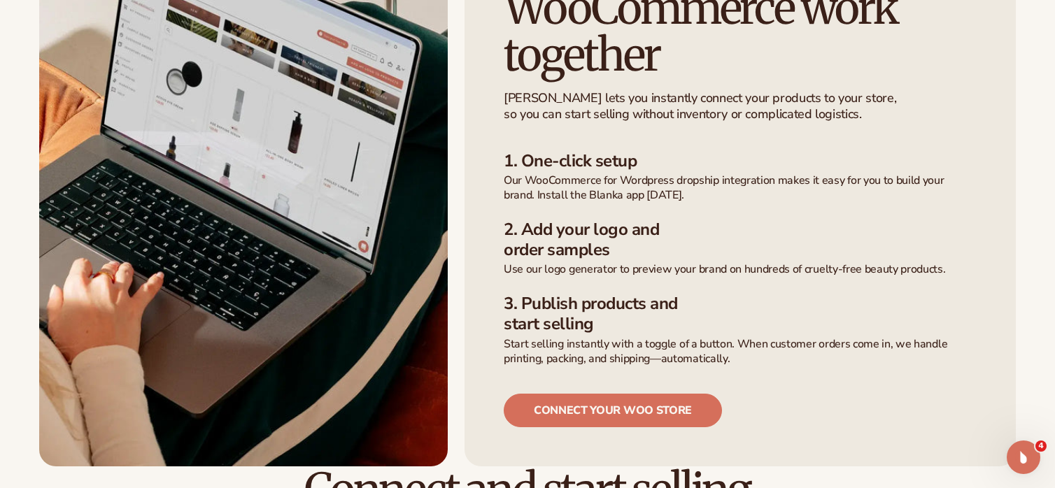
scroll to position [560, 0]
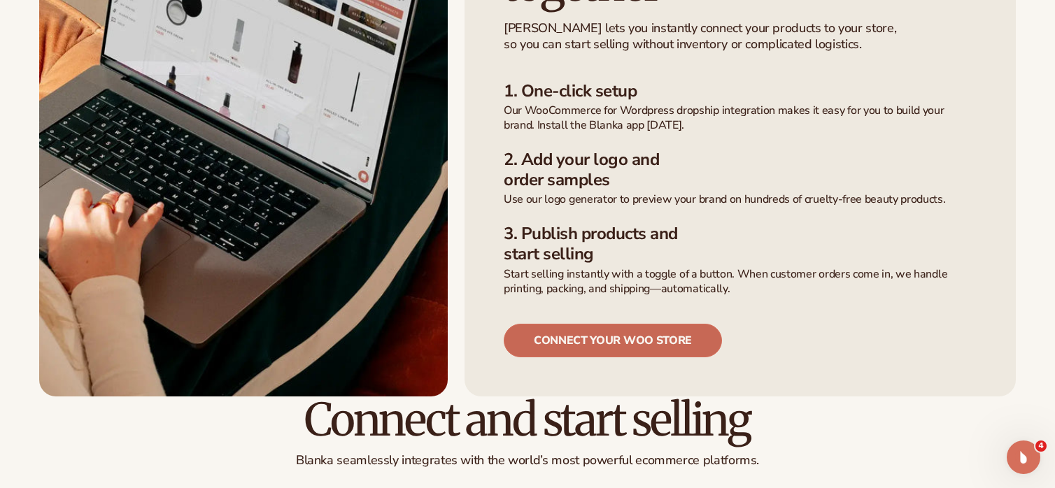
click at [669, 324] on link "connect your woo store" at bounding box center [613, 341] width 218 height 34
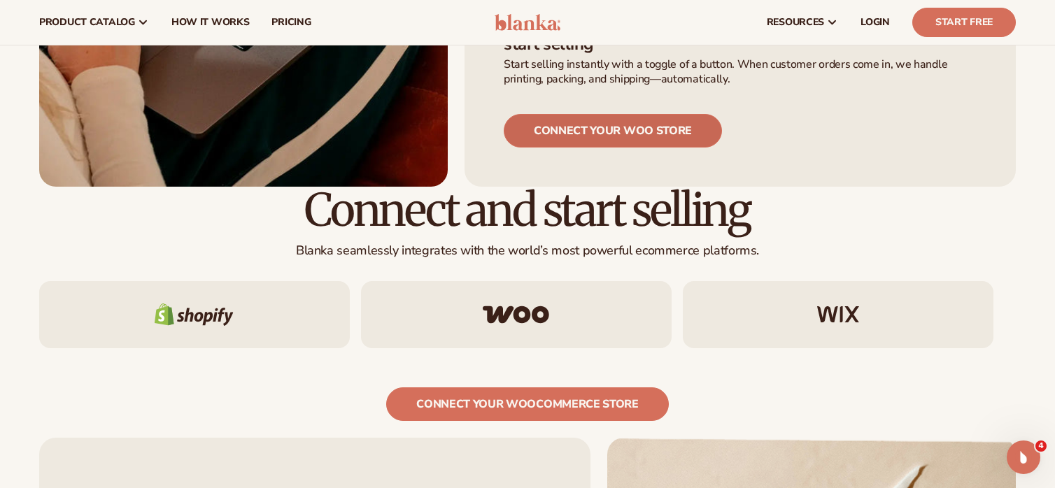
scroll to position [630, 0]
